Goal: Submit feedback/report problem

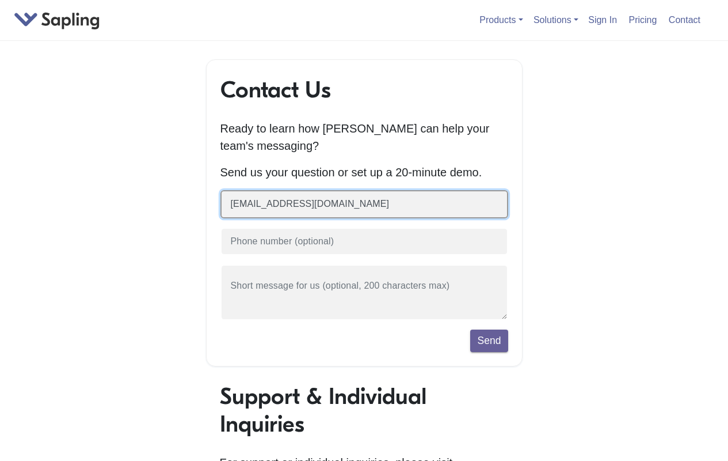
type input "[EMAIL_ADDRESS][DOMAIN_NAME]"
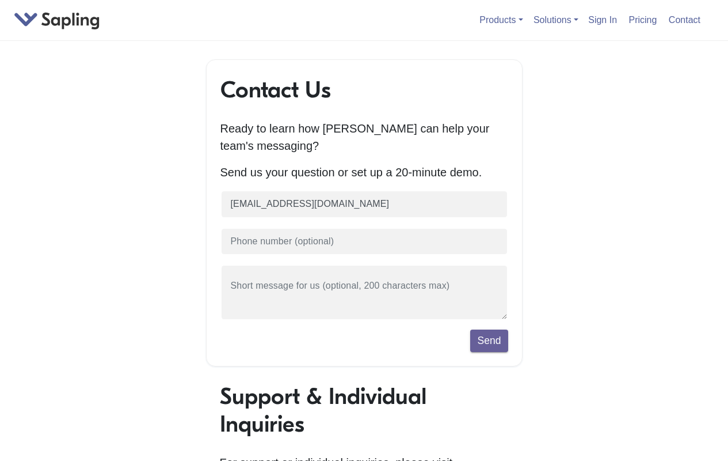
scroll to position [0, 133]
type input "[EMAIL_ADDRESS][DOMAIN_NAME]"
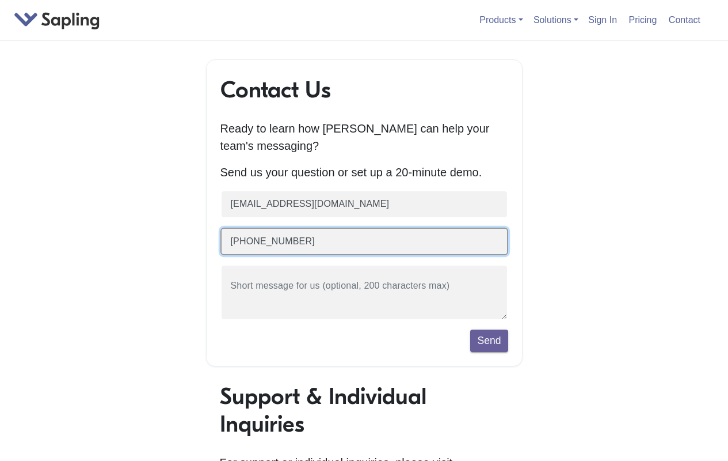
type input "[PHONE_NUMBER]"
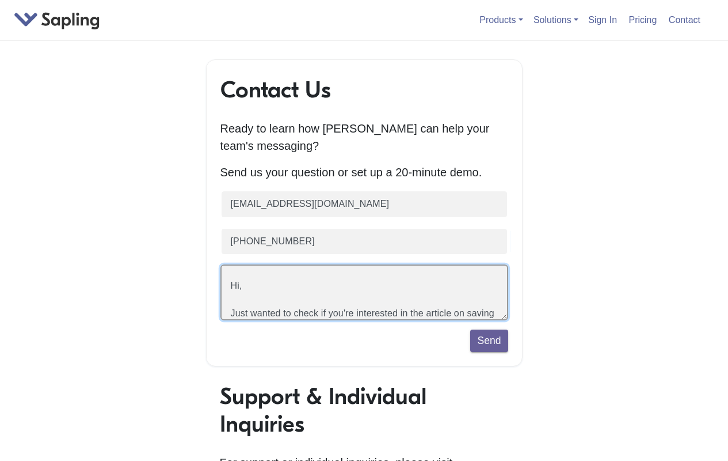
scroll to position [68, 0]
type textarea "Hi, Just wanted to check if you're interested in the article on saving money wh…"
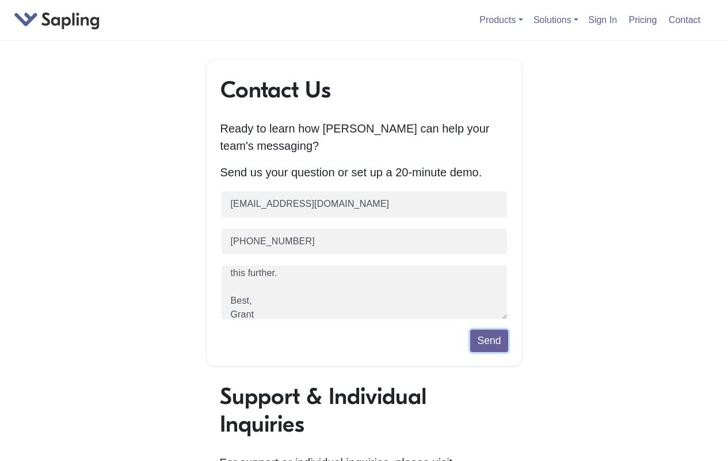
click at [489, 351] on button "Send" at bounding box center [488, 340] width 37 height 22
